Goal: Task Accomplishment & Management: Use online tool/utility

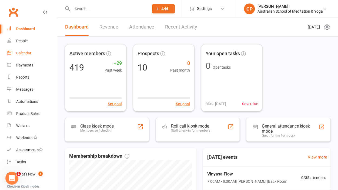
click at [29, 56] on link "Calendar" at bounding box center [32, 53] width 50 height 12
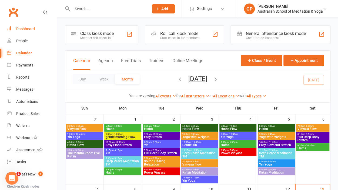
click at [29, 31] on div "Dashboard" at bounding box center [25, 29] width 19 height 4
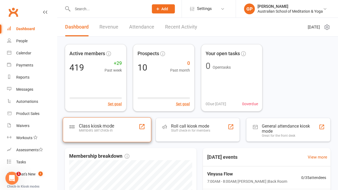
click at [125, 134] on div "Class kiosk mode Members self check-in" at bounding box center [107, 130] width 88 height 25
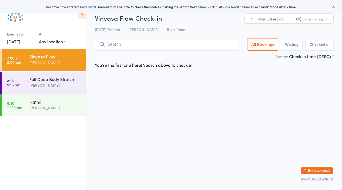
click at [333, 8] on icon at bounding box center [333, 7] width 4 height 4
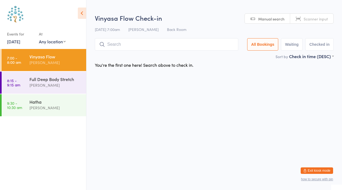
click at [306, 20] on span "Scanner input" at bounding box center [315, 18] width 24 height 5
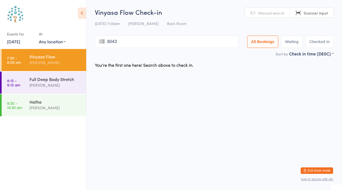
type input "8043"
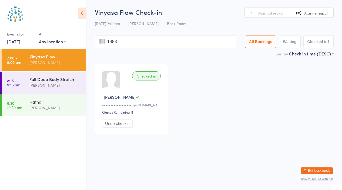
type input "1483"
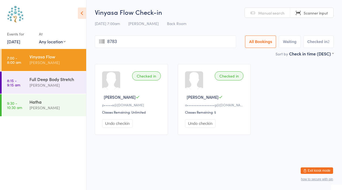
type input "8783"
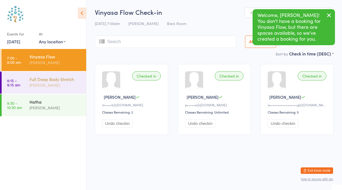
click at [56, 84] on div "[PERSON_NAME]" at bounding box center [55, 85] width 52 height 6
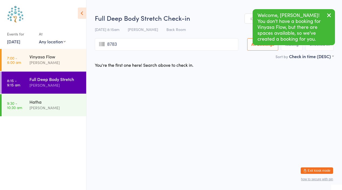
type input "8783"
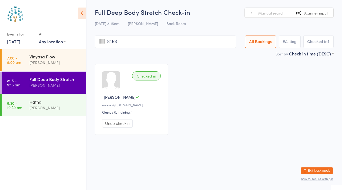
type input "8153"
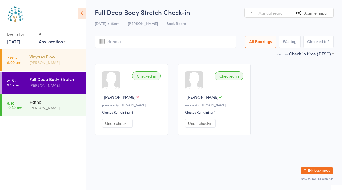
click at [45, 60] on div "[PERSON_NAME]" at bounding box center [55, 63] width 52 height 6
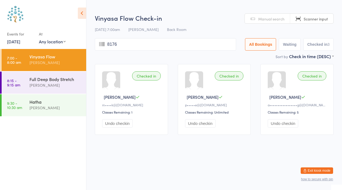
type input "8176"
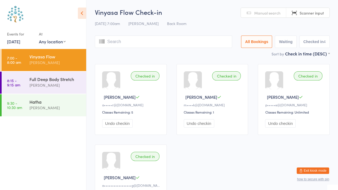
click at [267, 12] on span "Manual search" at bounding box center [267, 12] width 26 height 5
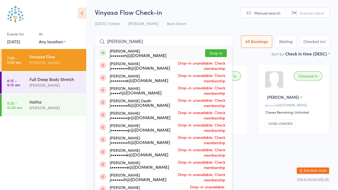
type input "jane ar"
click at [213, 53] on button "Drop in" at bounding box center [216, 53] width 22 height 8
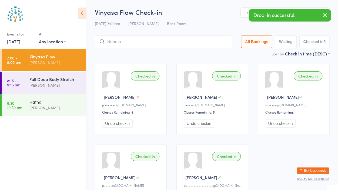
click at [327, 13] on icon "button" at bounding box center [324, 15] width 6 height 7
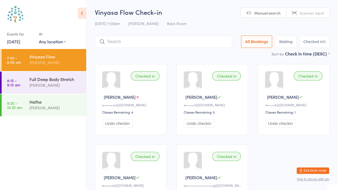
click at [327, 13] on link "Scanner input" at bounding box center [307, 13] width 43 height 10
click at [254, 13] on link "Manual search" at bounding box center [262, 13] width 45 height 10
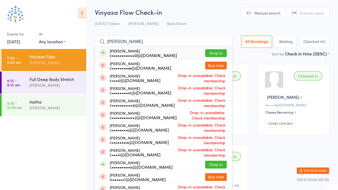
type input "cheryl lund"
click at [216, 52] on button "Drop in" at bounding box center [216, 53] width 22 height 8
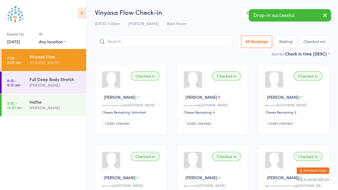
click at [326, 14] on icon "button" at bounding box center [324, 15] width 6 height 7
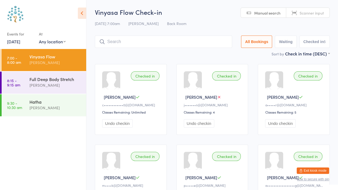
click at [326, 14] on link "Scanner input" at bounding box center [307, 13] width 43 height 10
type input "8269"
type input "8508"
type input "8416"
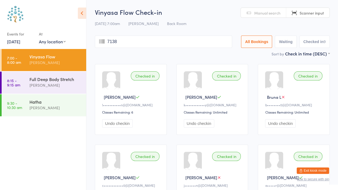
type input "7138"
type input "7945"
click at [256, 9] on link "Manual search" at bounding box center [262, 13] width 45 height 10
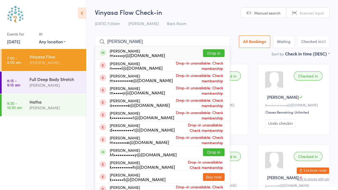
type input "micheal kelly"
click at [210, 55] on button "Drop in" at bounding box center [214, 53] width 22 height 8
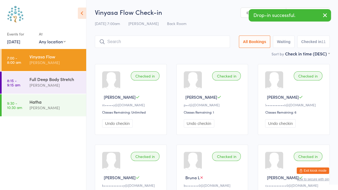
click at [321, 16] on button "button" at bounding box center [325, 15] width 12 height 12
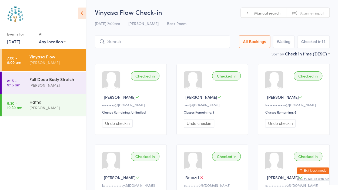
click at [318, 13] on span "Scanner input" at bounding box center [311, 12] width 24 height 5
